Goal: Transaction & Acquisition: Purchase product/service

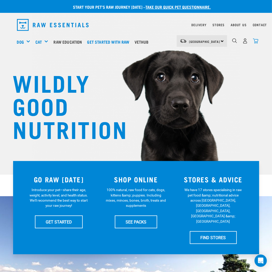
click at [255, 40] on img "dropdown navigation" at bounding box center [255, 40] width 5 height 5
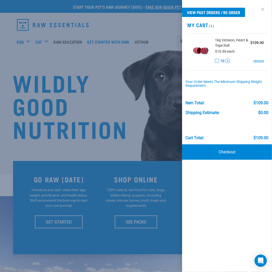
click at [260, 7] on link at bounding box center [263, 9] width 8 height 8
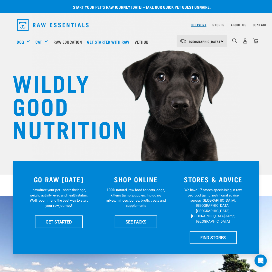
click at [202, 26] on link "Delivery" at bounding box center [198, 25] width 15 height 2
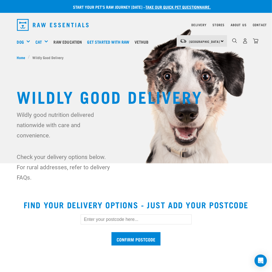
click at [134, 216] on input "text" at bounding box center [136, 219] width 111 height 10
type input "1071"
click at [141, 235] on input "Confirm postcode" at bounding box center [135, 239] width 49 height 14
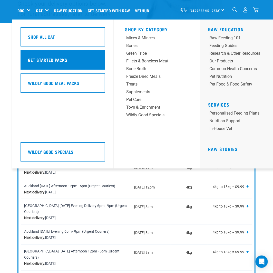
scroll to position [51, 0]
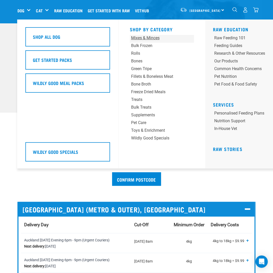
click at [145, 39] on div "Mixes & Minces" at bounding box center [156, 38] width 51 height 6
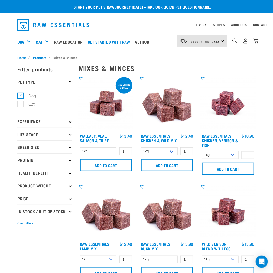
click at [37, 173] on p "Health Benefit" at bounding box center [44, 172] width 55 height 13
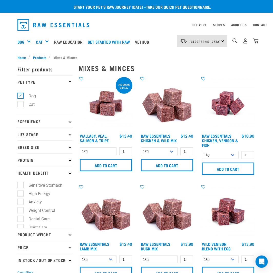
scroll to position [128, 0]
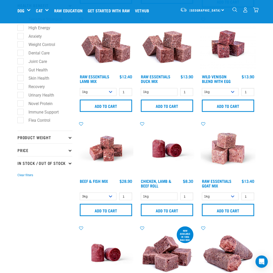
click at [23, 104] on label "Novel Protein" at bounding box center [37, 103] width 34 height 6
click at [21, 104] on input "Novel Protein" at bounding box center [18, 102] width 3 height 3
checkbox input "true"
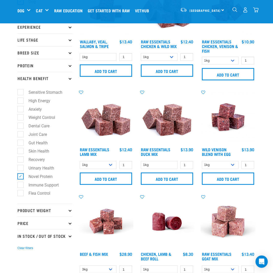
scroll to position [51, 0]
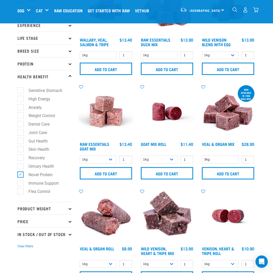
scroll to position [51, 0]
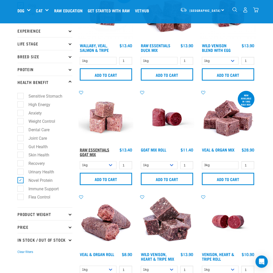
click at [97, 151] on link "Raw Essentials Goat Mix" at bounding box center [95, 151] width 30 height 7
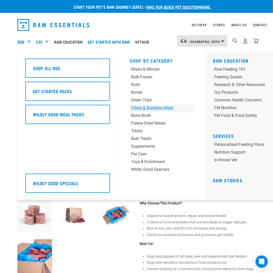
click at [147, 109] on div "Fillets & Boneless Meat" at bounding box center [156, 108] width 51 height 6
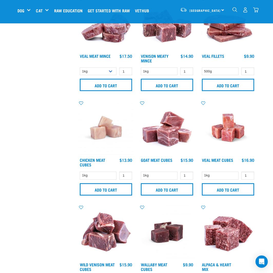
scroll to position [257, 0]
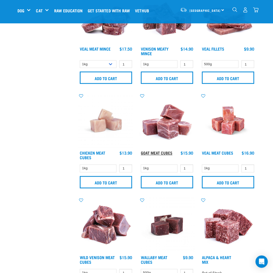
click at [151, 152] on link "Goat Meat Cubes" at bounding box center [157, 153] width 32 height 2
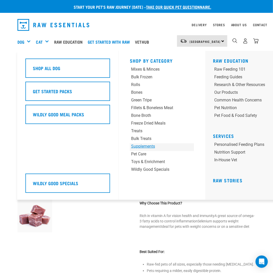
click at [141, 148] on div "Supplements" at bounding box center [156, 146] width 51 height 6
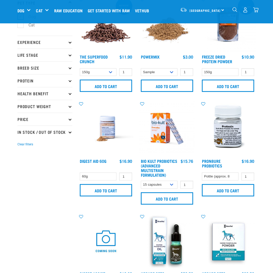
scroll to position [77, 0]
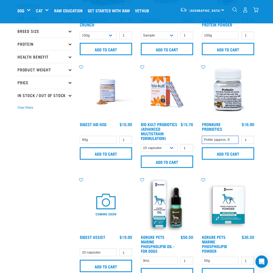
click at [209, 140] on select "Pottle (approx. 80g)" at bounding box center [220, 140] width 37 height 8
click at [217, 126] on link "ProN8ure Probiotics" at bounding box center [212, 126] width 20 height 7
click at [219, 138] on select "Pottle (approx. 80g)" at bounding box center [220, 140] width 37 height 8
